Goal: Use online tool/utility: Utilize a website feature to perform a specific function

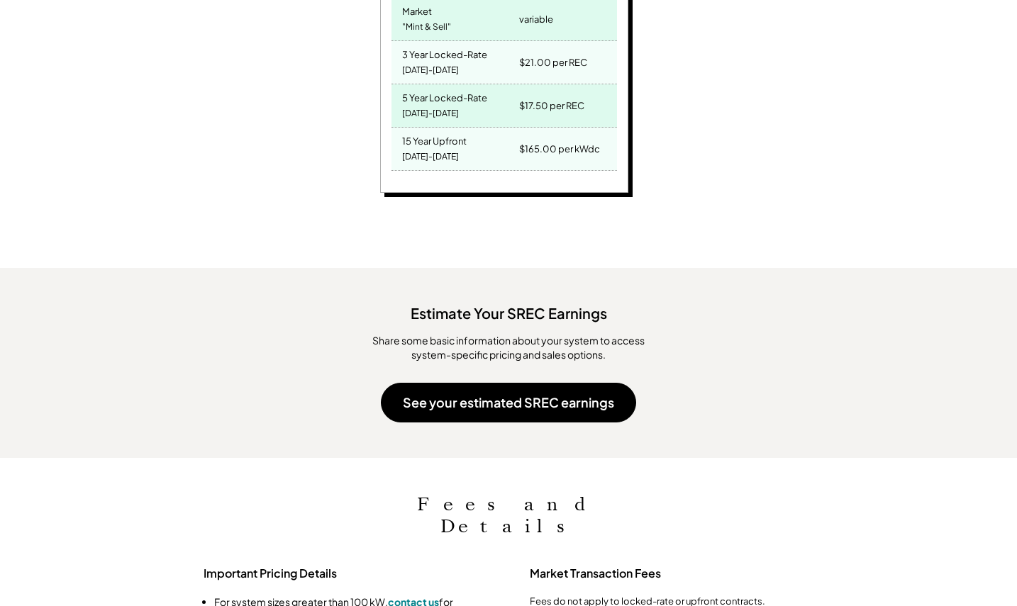
scroll to position [1128, 0]
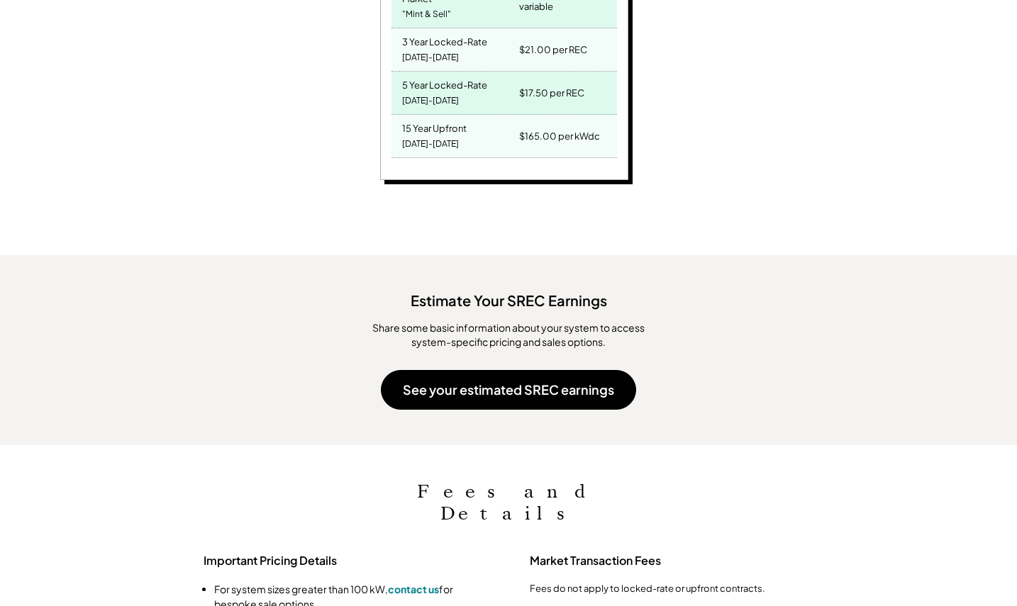
click at [431, 372] on button "See your estimated SREC earnings" at bounding box center [508, 390] width 255 height 40
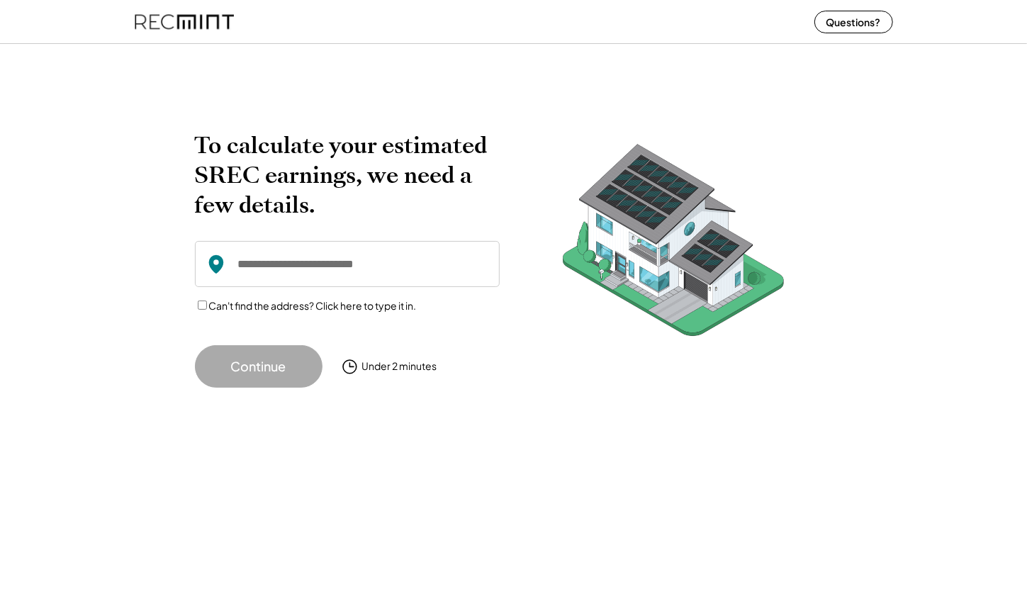
click at [254, 259] on input "input" at bounding box center [347, 264] width 305 height 46
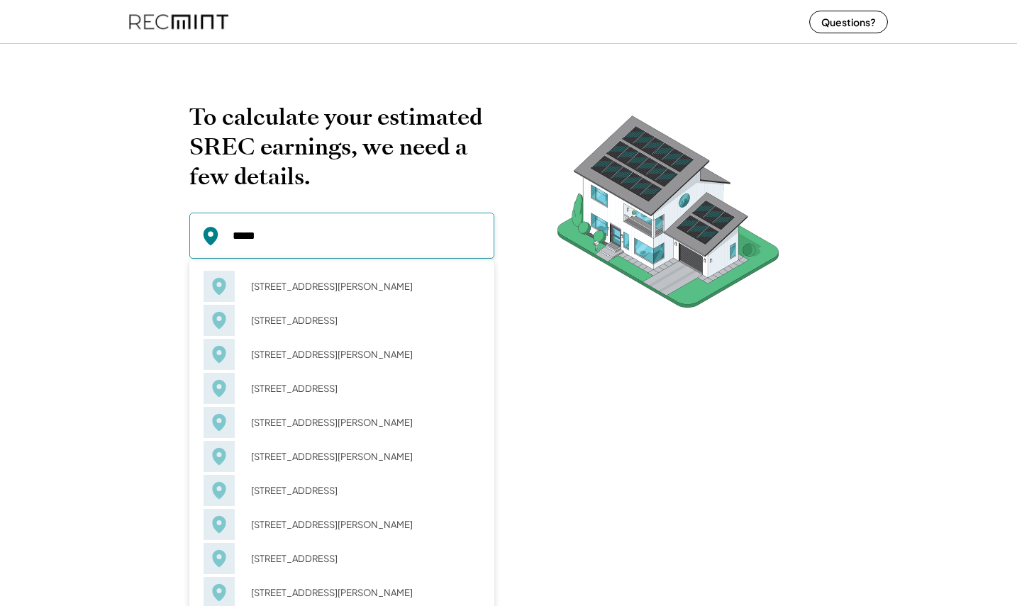
click at [264, 282] on div "[STREET_ADDRESS][PERSON_NAME]" at bounding box center [361, 287] width 238 height 20
type input "**********"
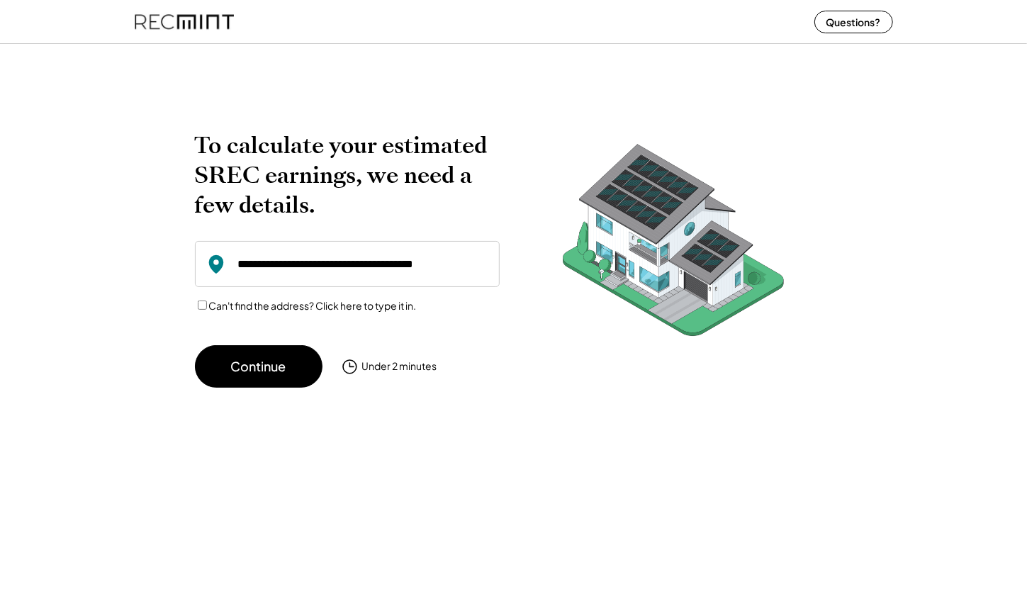
click at [255, 367] on button "Continue" at bounding box center [259, 366] width 128 height 43
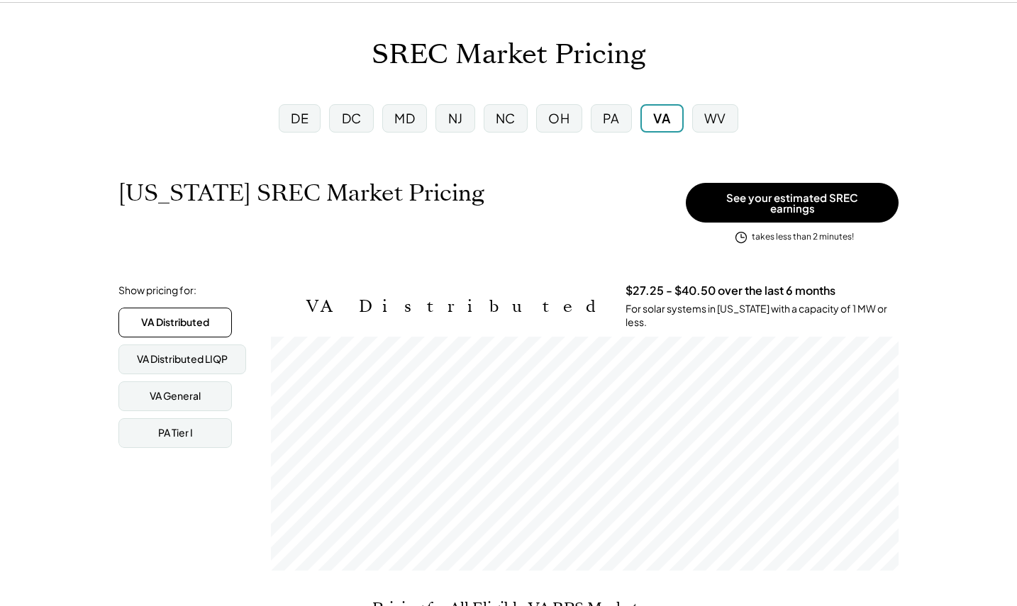
scroll to position [64, 0]
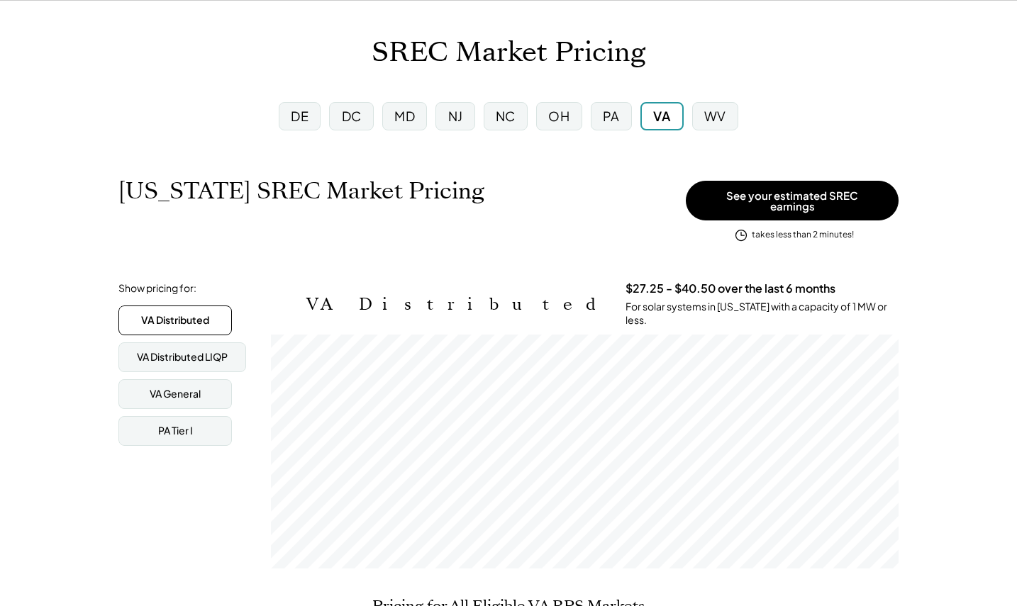
click at [157, 387] on div "VA General" at bounding box center [175, 394] width 51 height 14
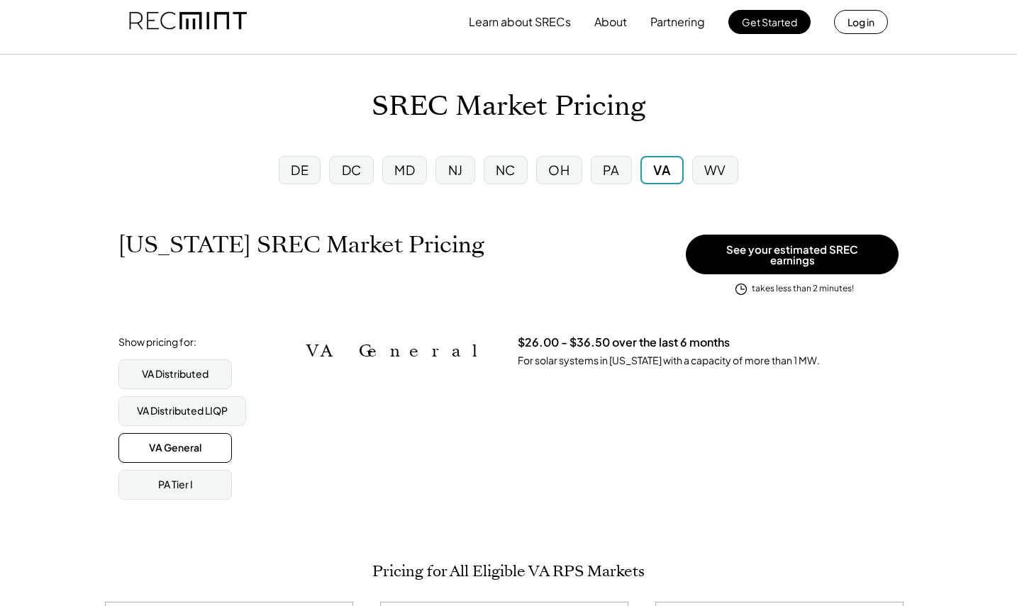
scroll to position [0, 0]
